Goal: Task Accomplishment & Management: Manage account settings

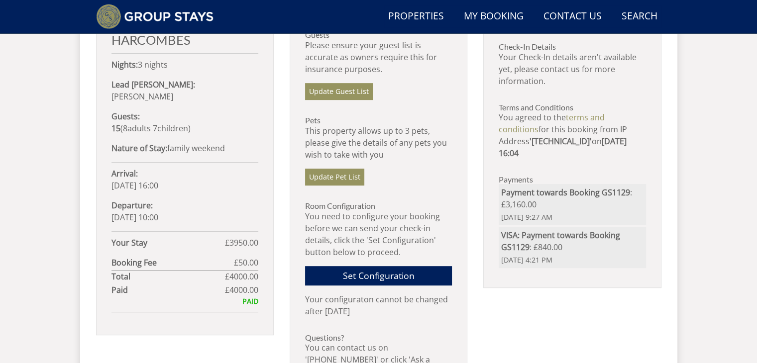
scroll to position [565, 0]
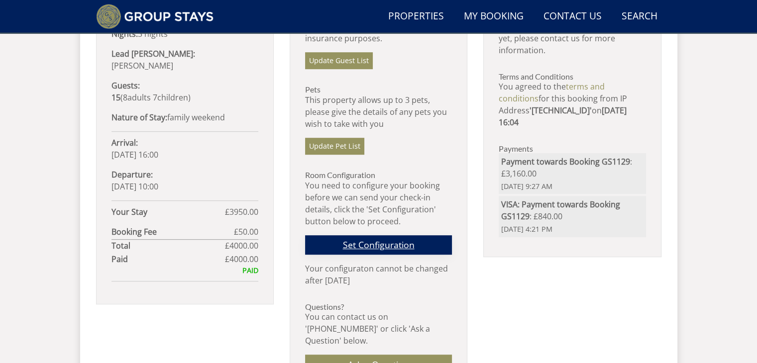
click at [374, 243] on link "Set Configuration" at bounding box center [378, 244] width 147 height 19
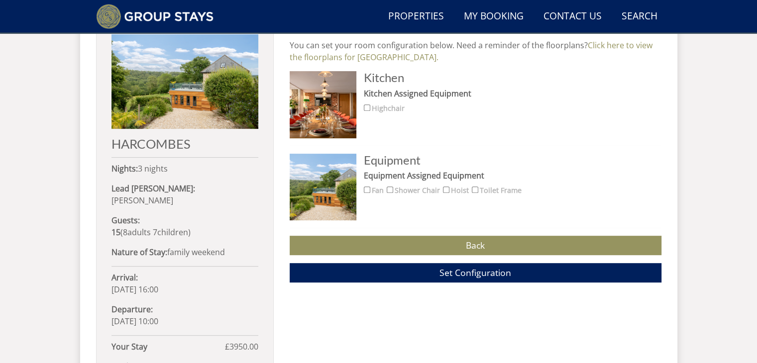
scroll to position [496, 0]
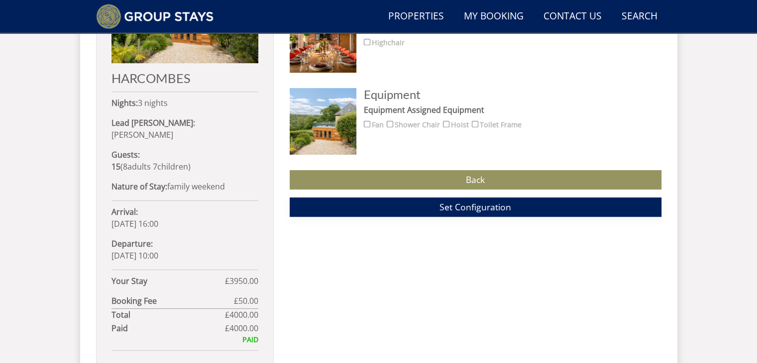
click at [475, 204] on span "Set Configuration" at bounding box center [476, 207] width 72 height 12
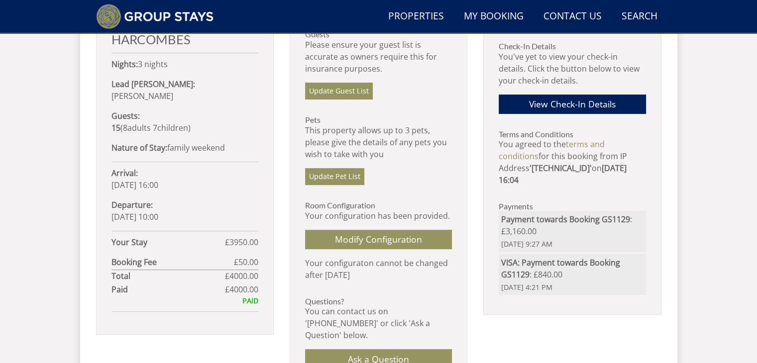
scroll to position [548, 0]
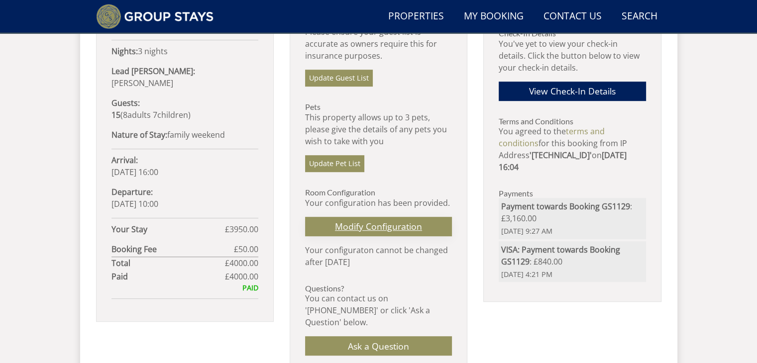
click at [383, 224] on link "Modify Configuration" at bounding box center [378, 226] width 147 height 19
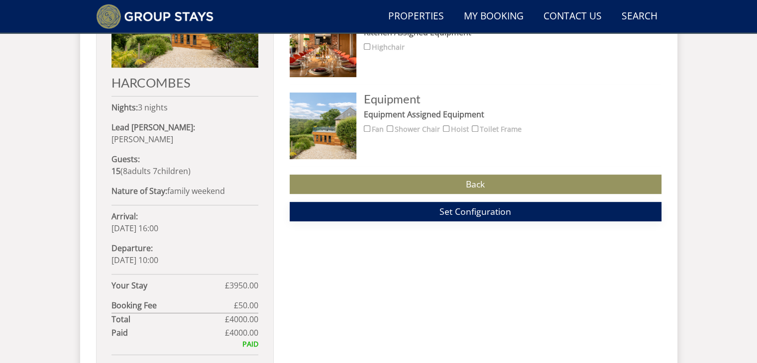
scroll to position [425, 0]
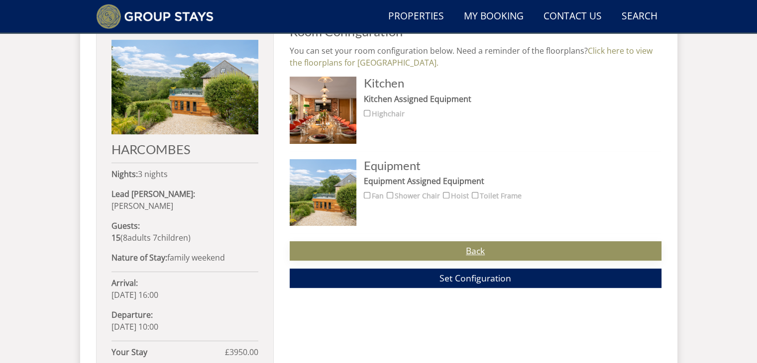
click at [472, 251] on link "Back" at bounding box center [476, 250] width 372 height 19
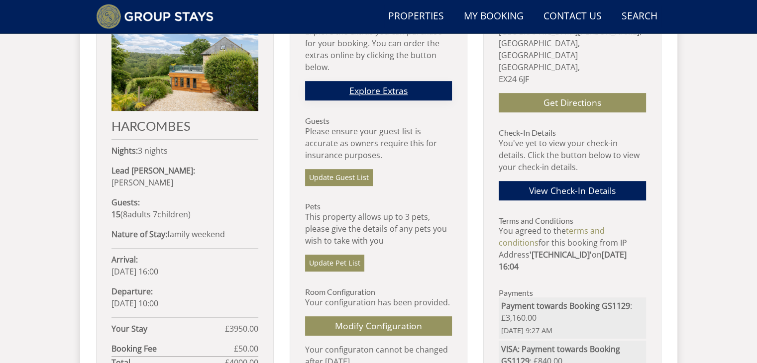
scroll to position [498, 0]
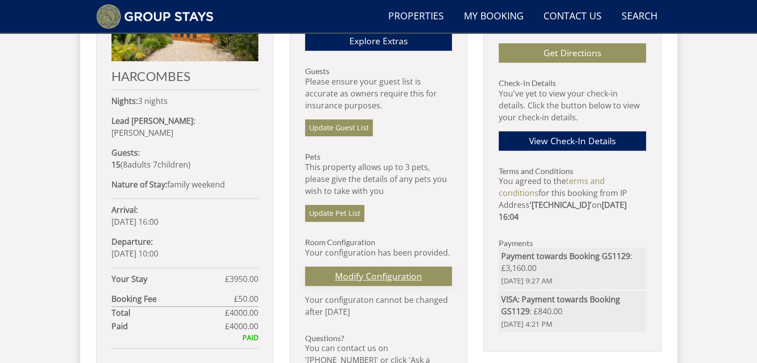
click at [372, 271] on link "Modify Configuration" at bounding box center [378, 276] width 147 height 19
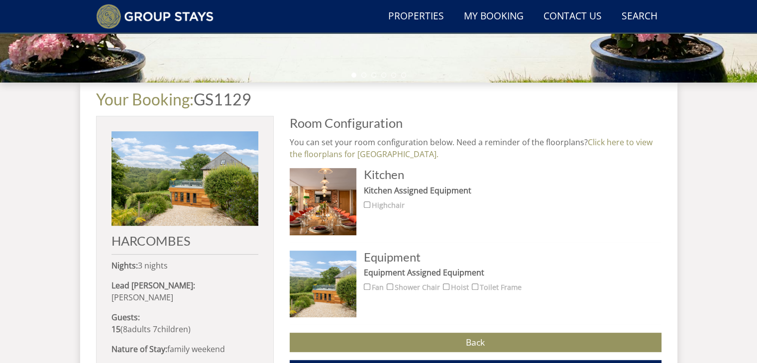
scroll to position [325, 0]
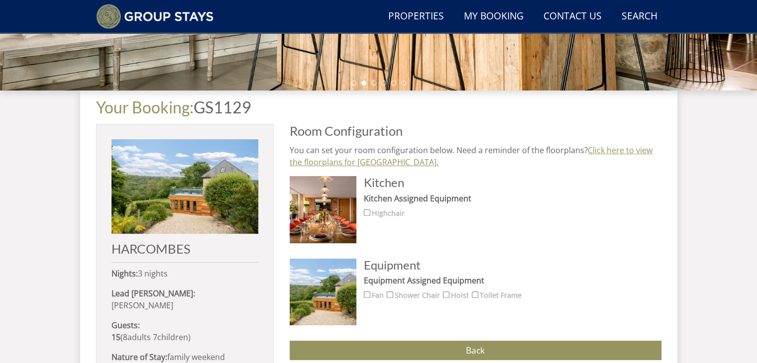
click at [357, 163] on link "Click here to view the floorplans for HARCOMBES." at bounding box center [471, 156] width 363 height 23
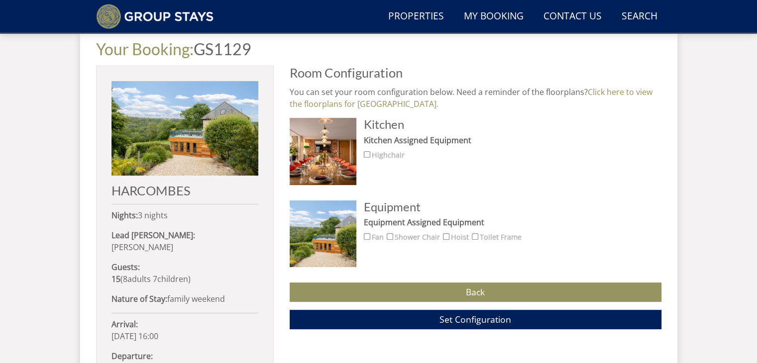
scroll to position [375, 0]
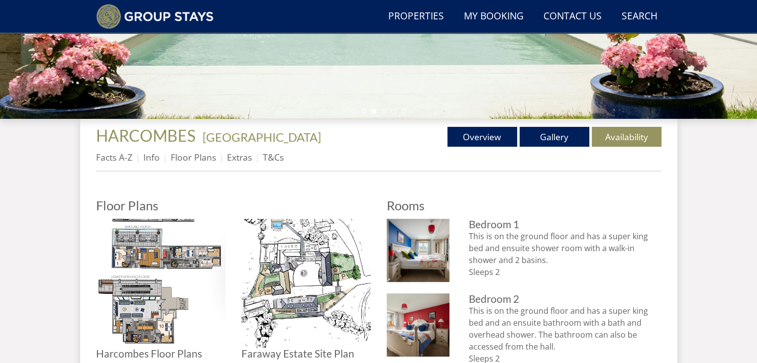
scroll to position [276, 0]
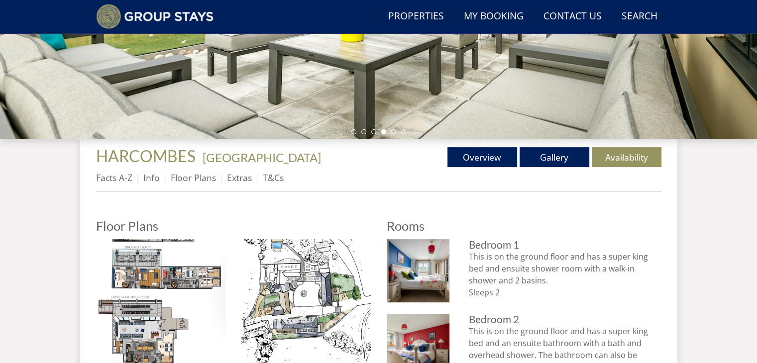
click at [489, 249] on h3 "Bedroom 1" at bounding box center [565, 244] width 192 height 11
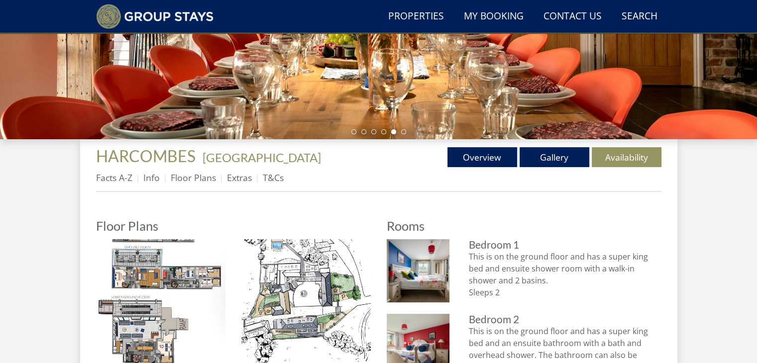
click at [486, 262] on p "This is on the ground floor and has a super king bed and ensuite shower room wi…" at bounding box center [565, 275] width 192 height 48
click at [492, 277] on p "This is on the ground floor and has a super king bed and ensuite shower room wi…" at bounding box center [565, 275] width 192 height 48
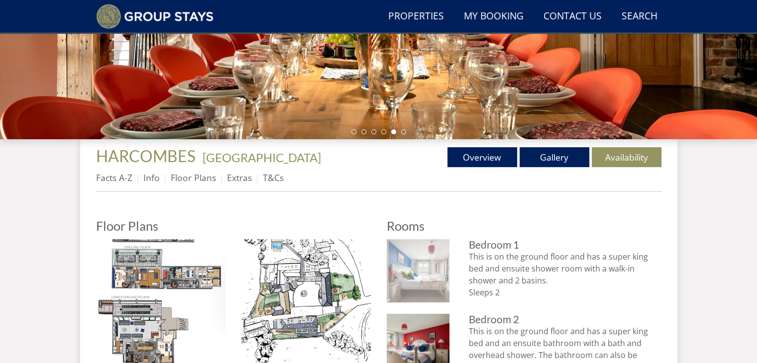
click at [435, 271] on img at bounding box center [418, 270] width 63 height 63
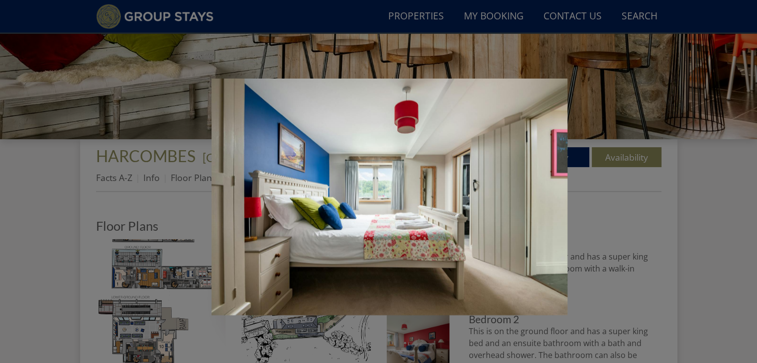
scroll to position [326, 0]
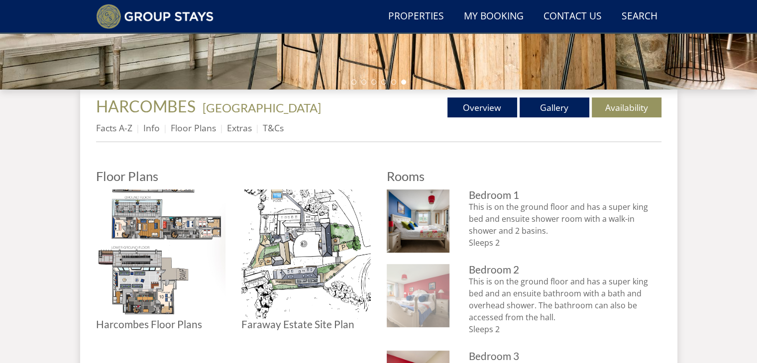
click at [424, 295] on img at bounding box center [418, 295] width 63 height 63
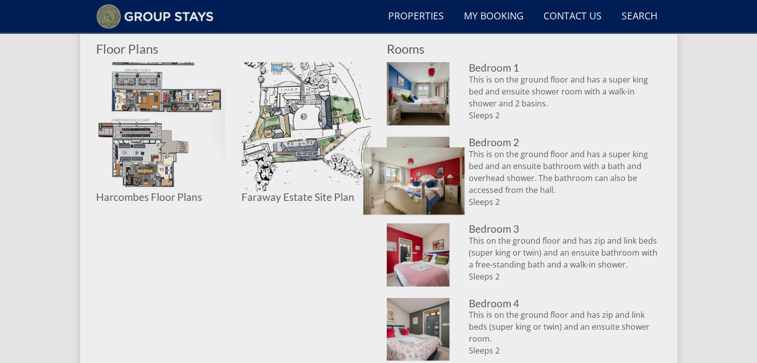
scroll to position [475, 0]
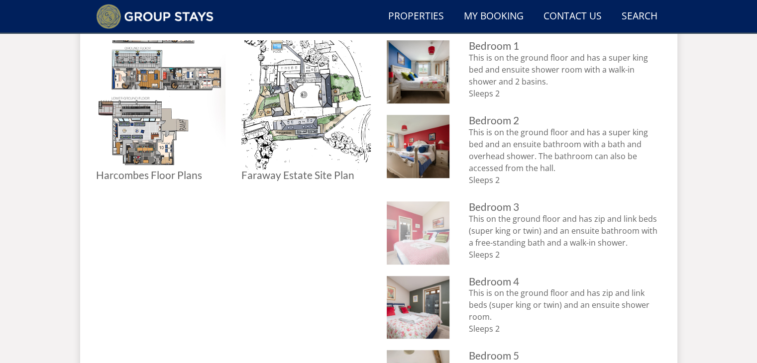
click at [405, 228] on img at bounding box center [418, 233] width 63 height 63
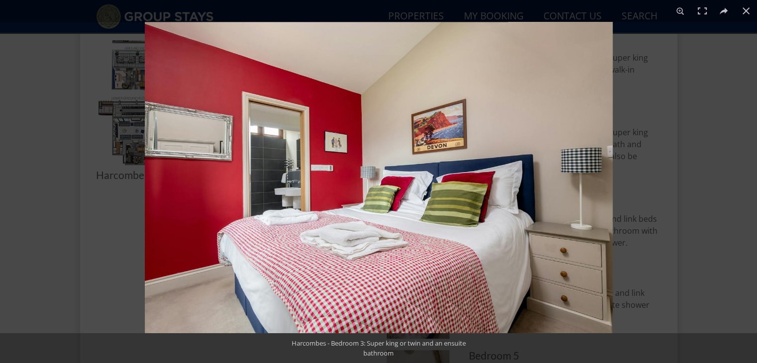
click at [415, 343] on div "Harcombes - Bedroom 3: Super king or twin and an ensuite bathroom" at bounding box center [378, 349] width 209 height 30
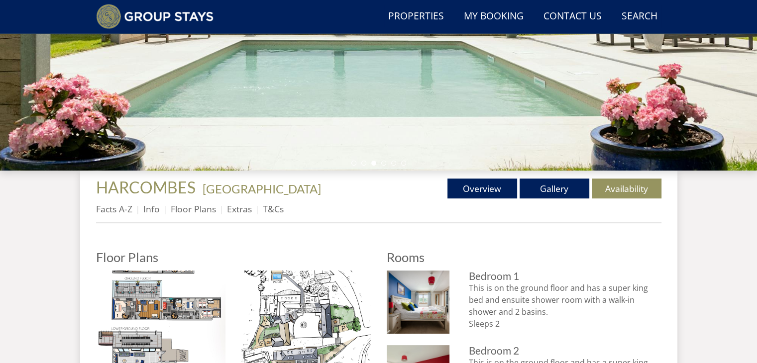
scroll to position [195, 0]
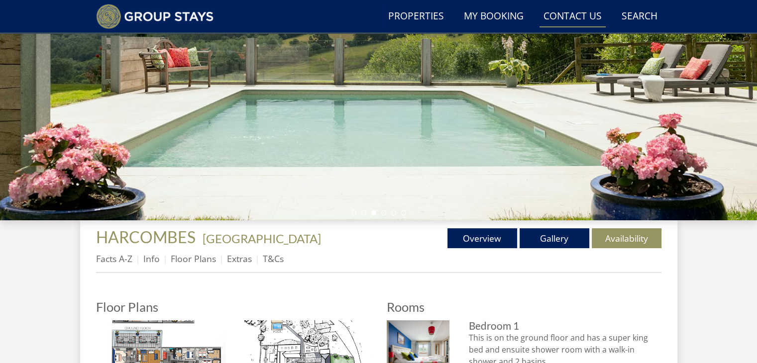
click at [563, 14] on link "Contact Us [PHONE_NUMBER]" at bounding box center [573, 16] width 66 height 22
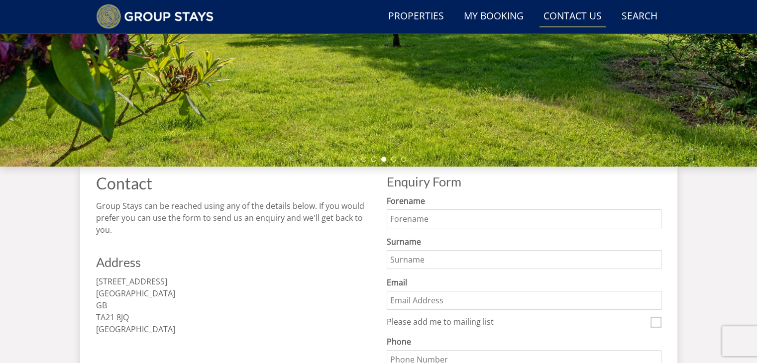
scroll to position [199, 0]
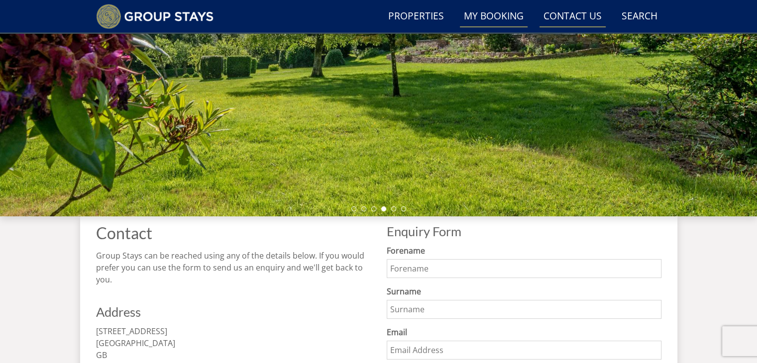
click at [493, 19] on link "My Booking" at bounding box center [494, 16] width 68 height 22
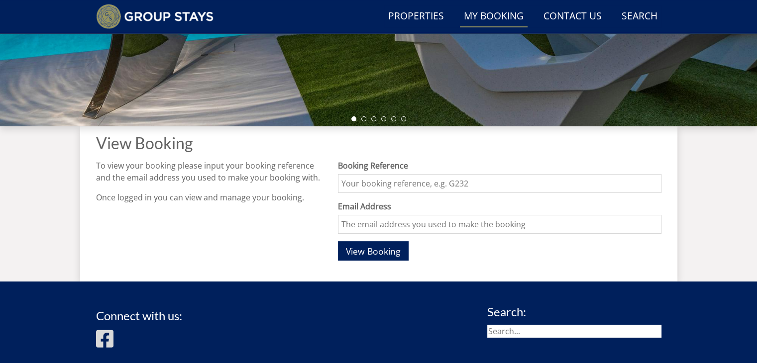
scroll to position [299, 0]
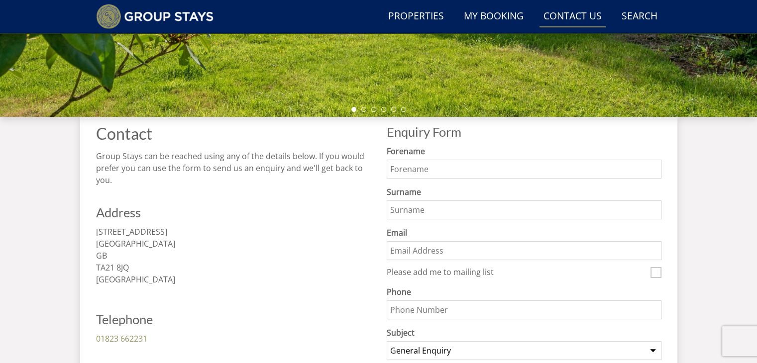
scroll to position [199, 0]
